Goal: Find specific page/section: Find specific page/section

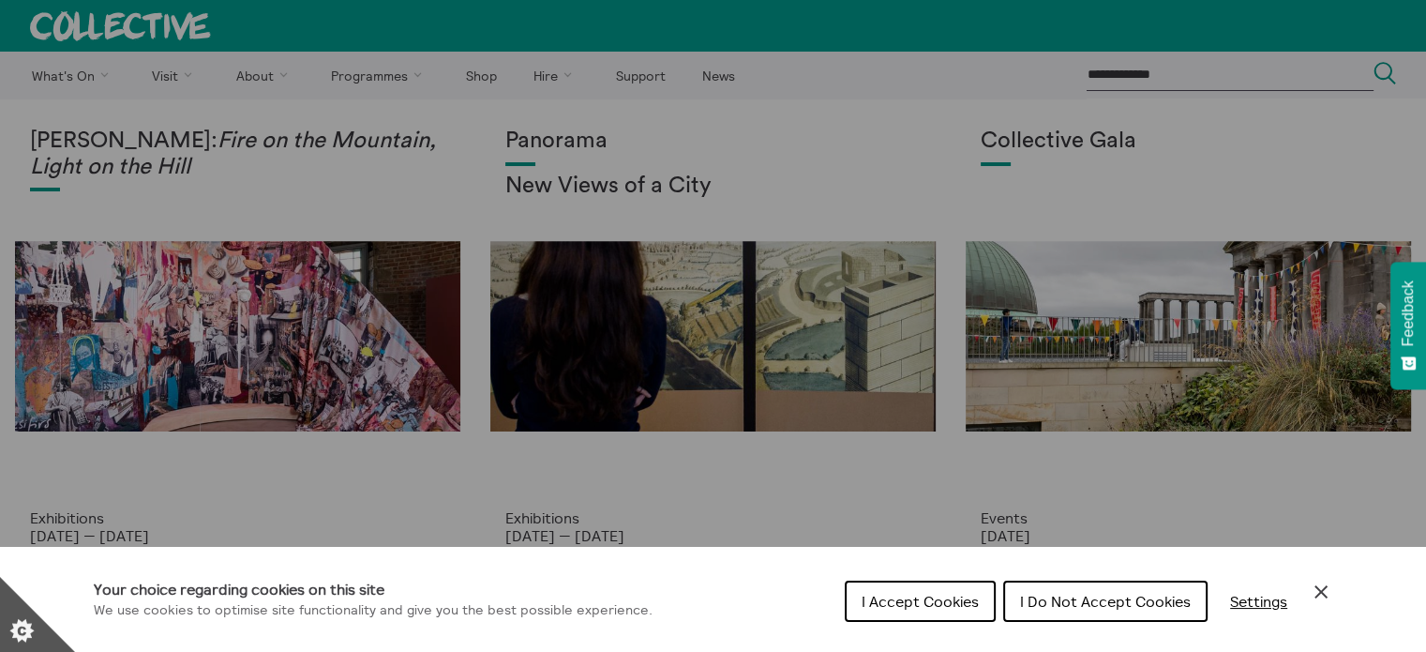
click at [934, 606] on span "I Accept Cookies" at bounding box center [920, 601] width 117 height 19
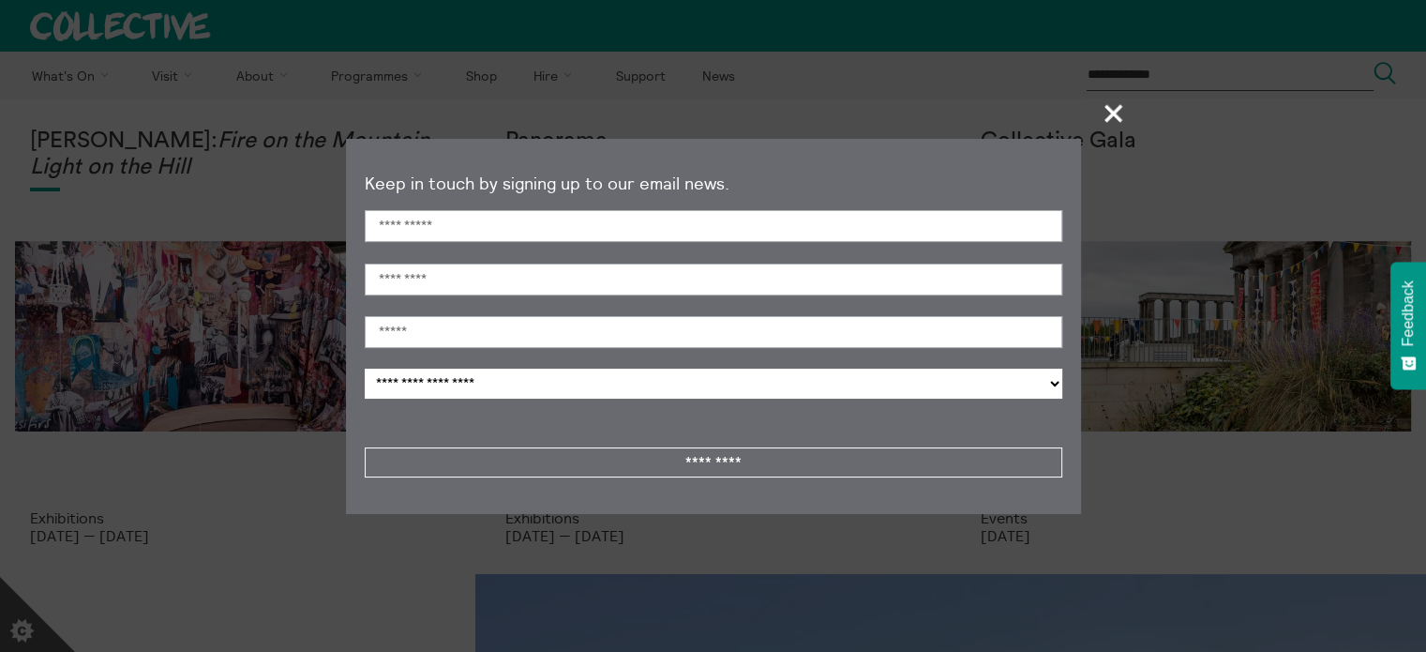
click at [1112, 106] on span "+" at bounding box center [1114, 112] width 55 height 55
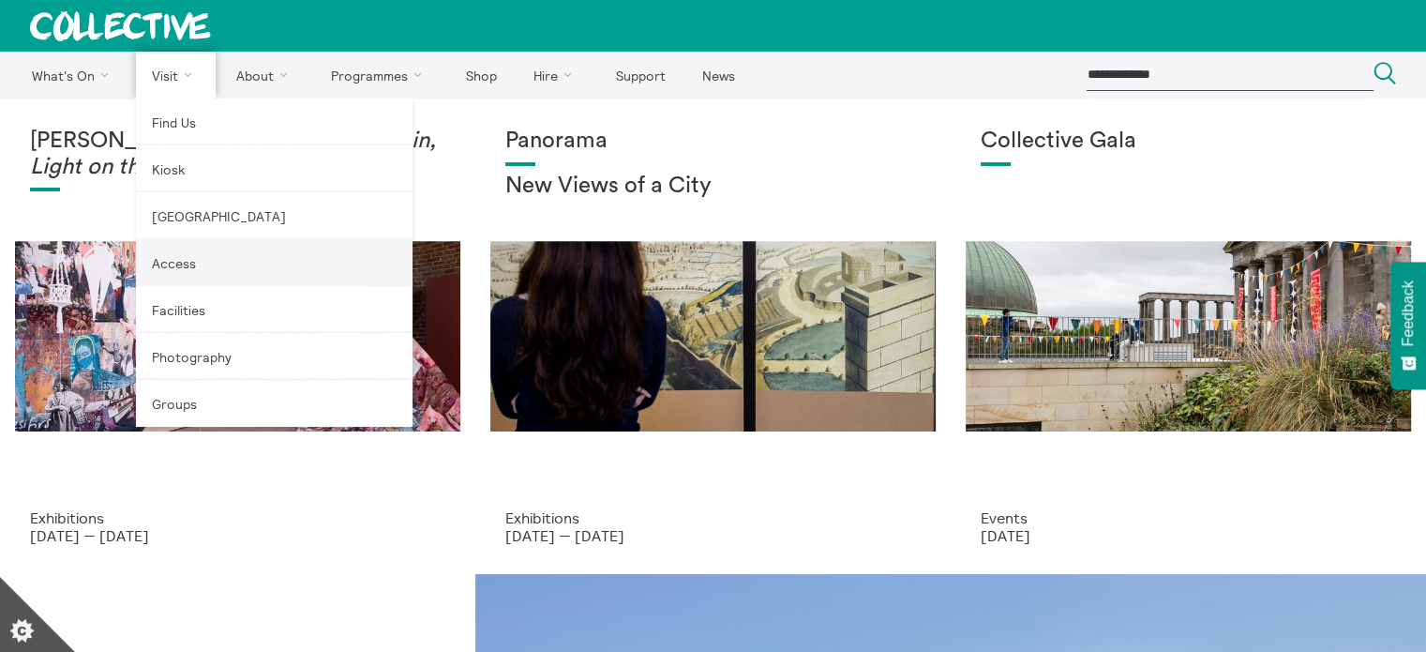
click at [167, 261] on link "Access" at bounding box center [274, 262] width 277 height 47
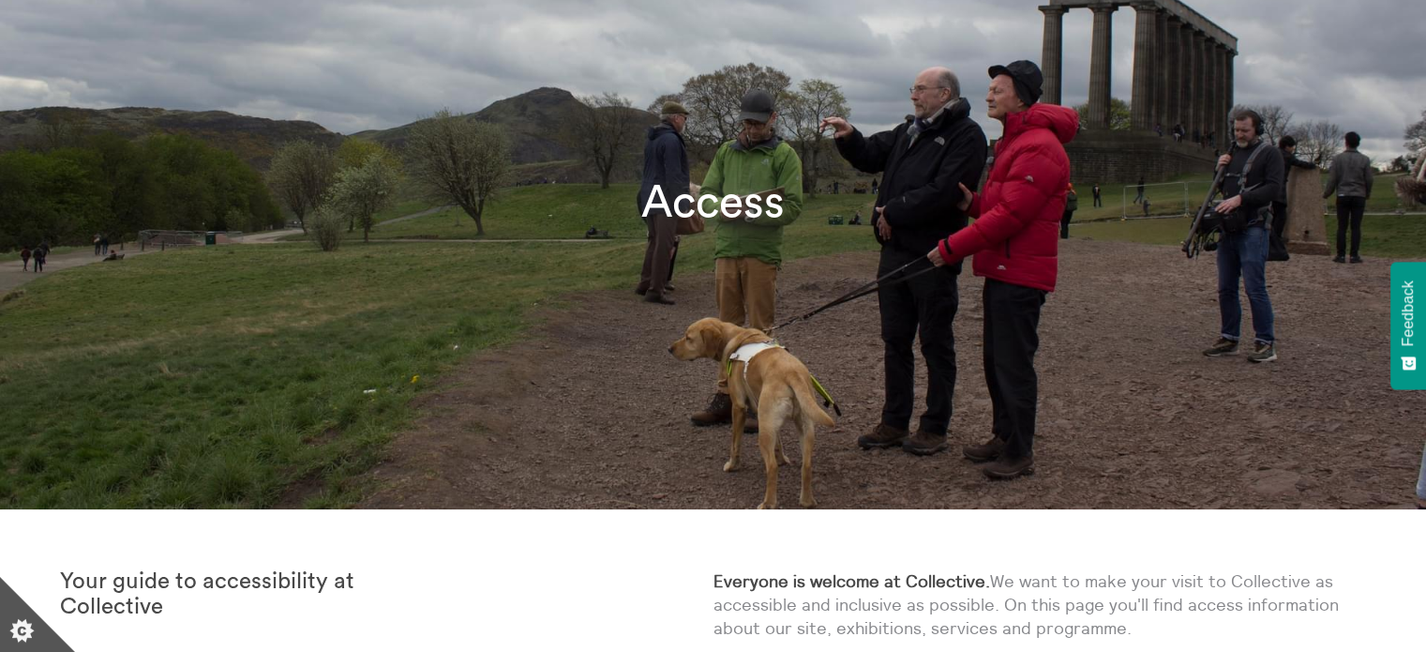
scroll to position [413, 0]
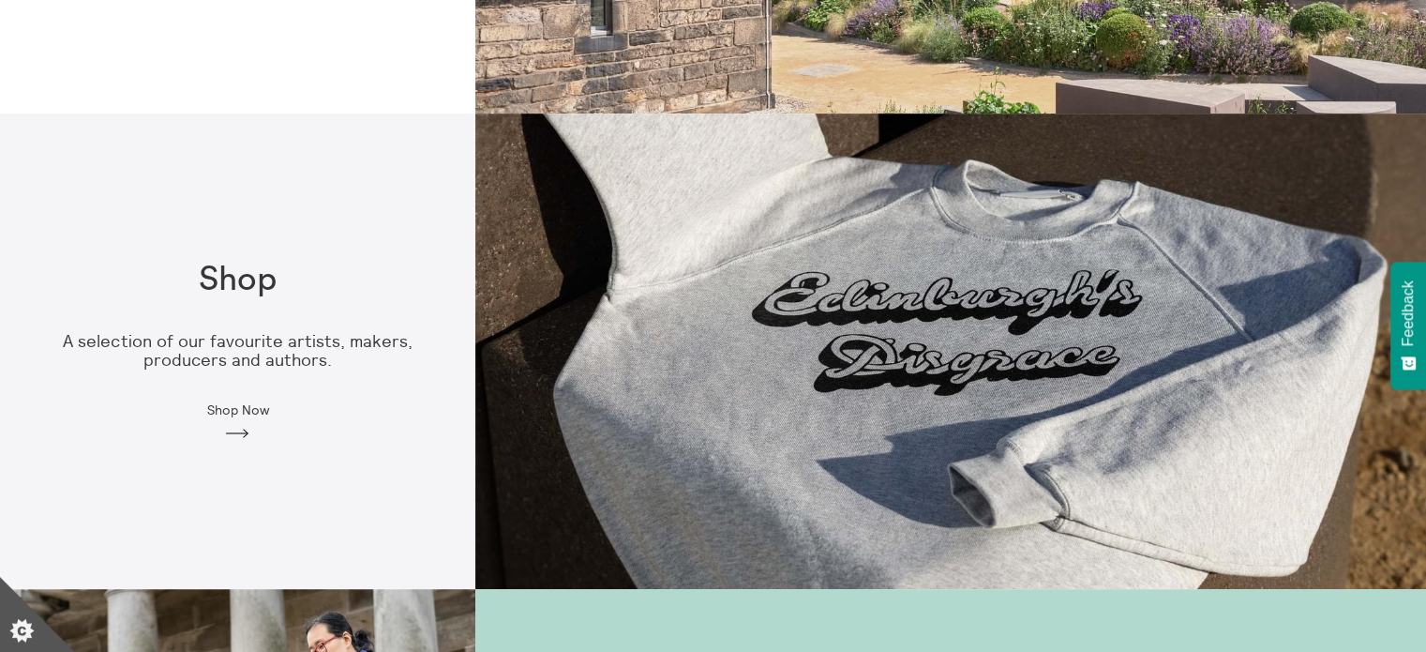
scroll to position [938, 0]
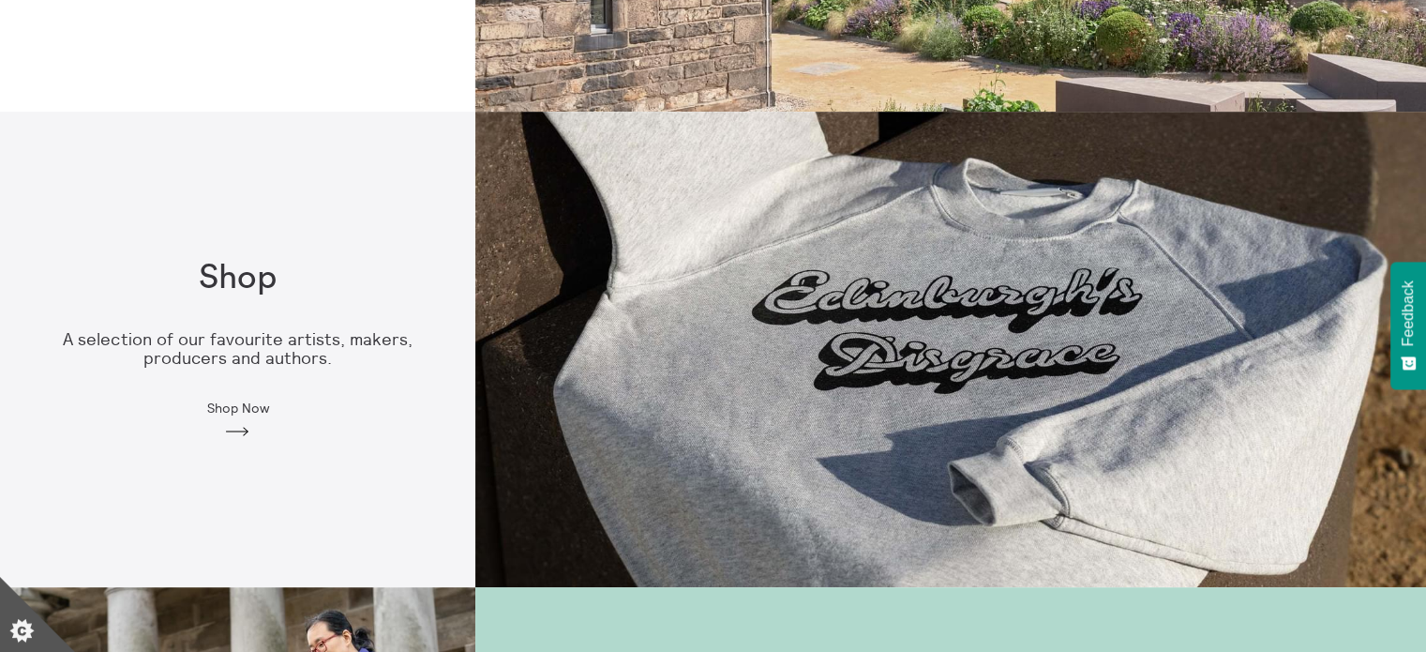
click at [248, 412] on span "Shop Now" at bounding box center [237, 407] width 62 height 15
